Goal: Task Accomplishment & Management: Manage account settings

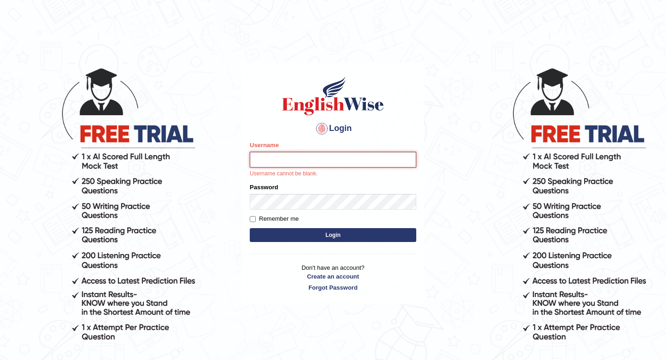
type input "0466609749"
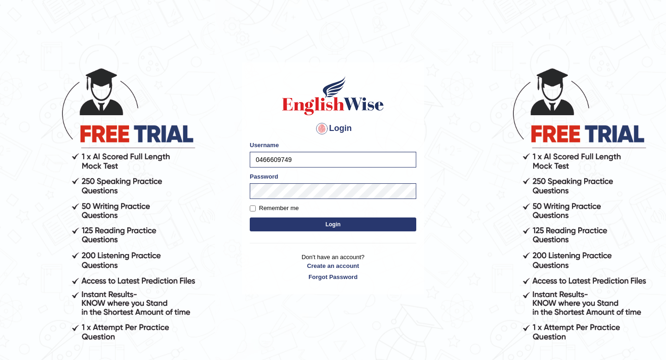
click at [317, 222] on button "Login" at bounding box center [333, 224] width 166 height 14
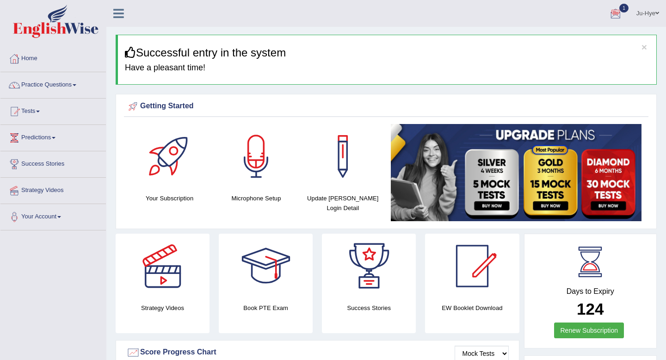
click at [608, 16] on div at bounding box center [615, 14] width 14 height 14
click at [608, 18] on div at bounding box center [615, 14] width 14 height 14
